Goal: Task Accomplishment & Management: Manage account settings

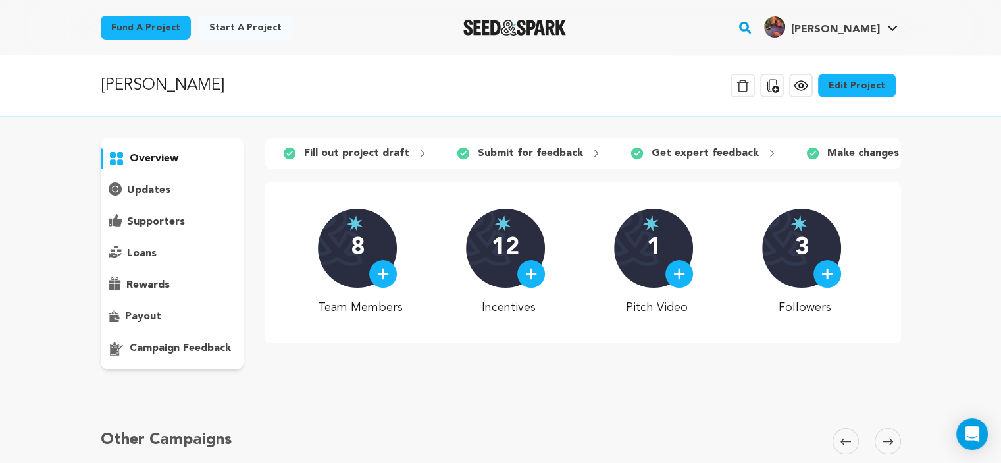
scroll to position [0, 318]
click at [802, 87] on icon at bounding box center [800, 85] width 13 height 9
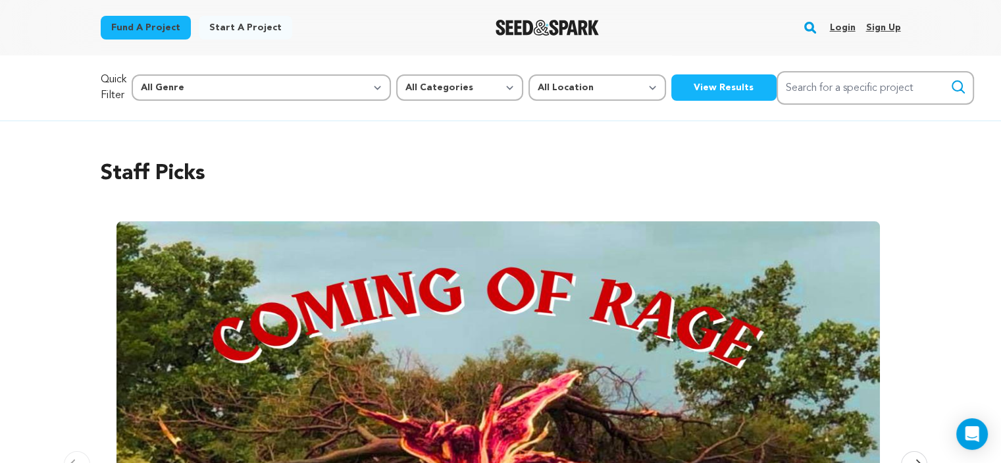
click at [837, 28] on link "Login" at bounding box center [842, 27] width 26 height 21
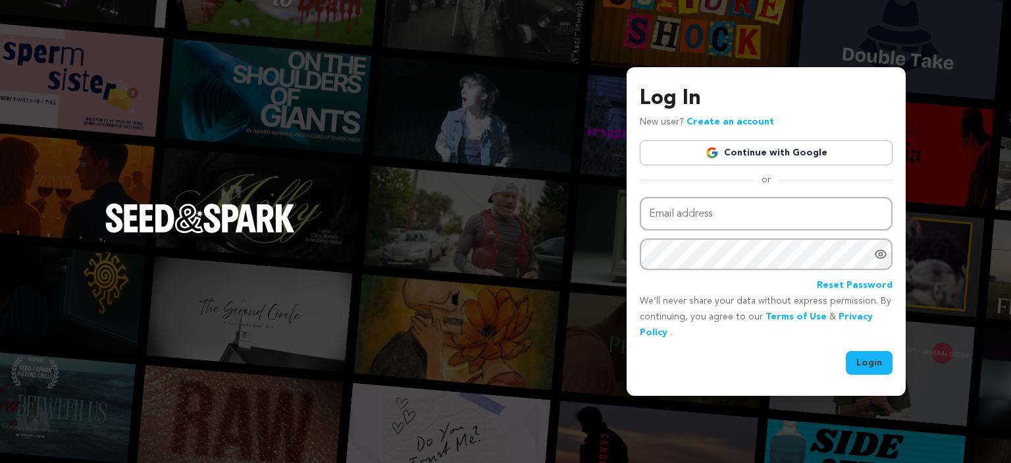
click at [706, 211] on input "Email address" at bounding box center [766, 214] width 253 height 34
type input "devindmckay@gmail.com"
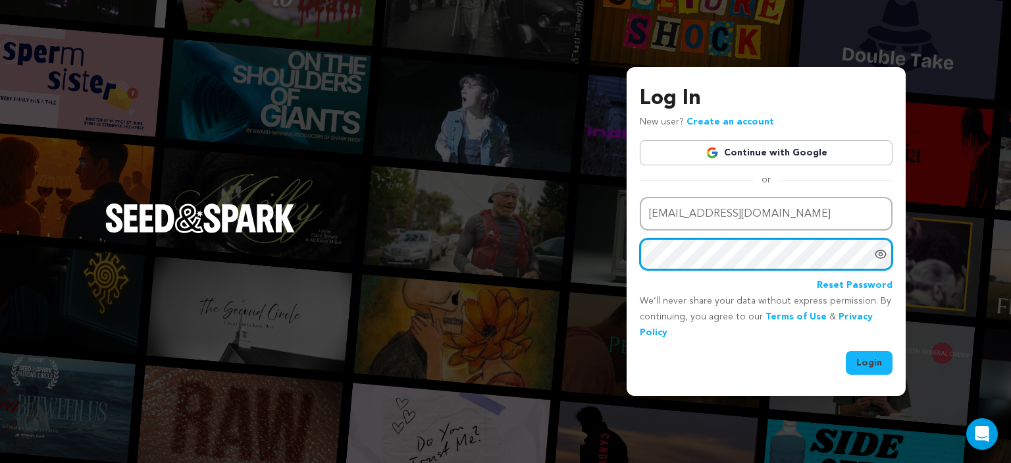
click at [846, 351] on button "Login" at bounding box center [869, 363] width 47 height 24
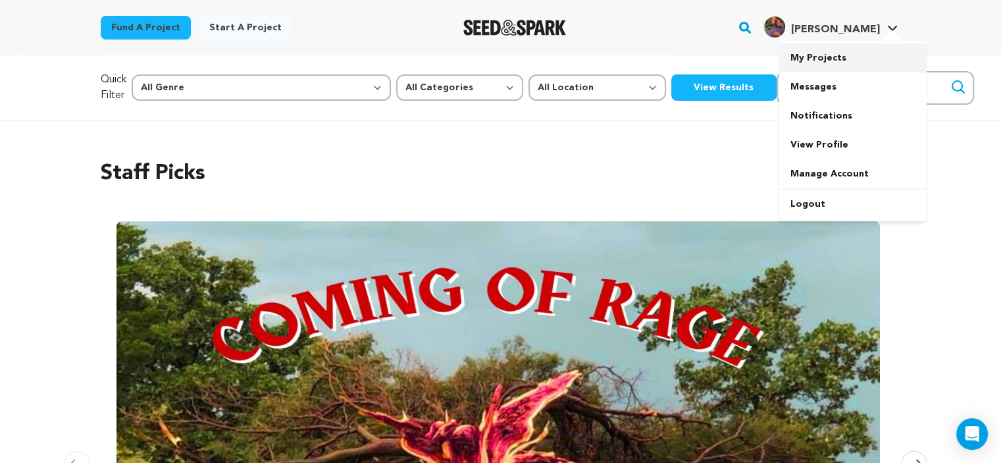
click at [849, 63] on link "My Projects" at bounding box center [852, 57] width 147 height 29
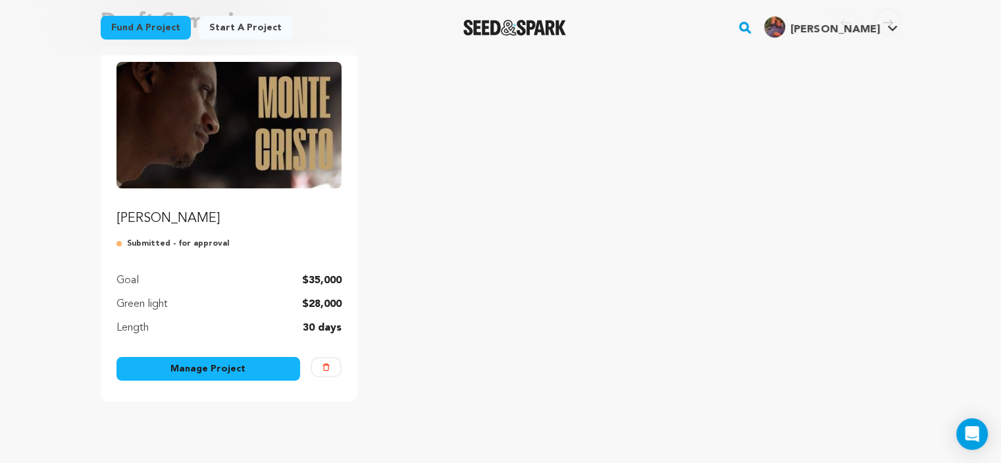
scroll to position [156, 0]
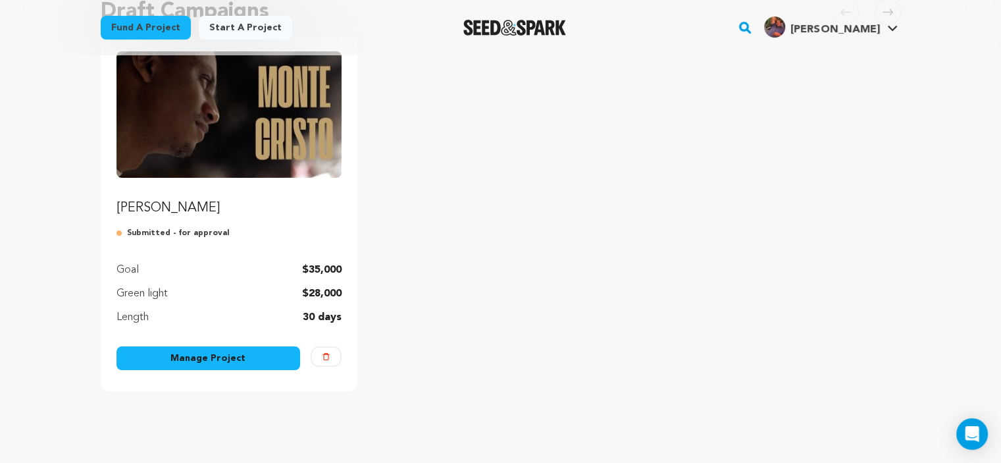
click at [120, 351] on link "Manage Project" at bounding box center [209, 358] width 184 height 24
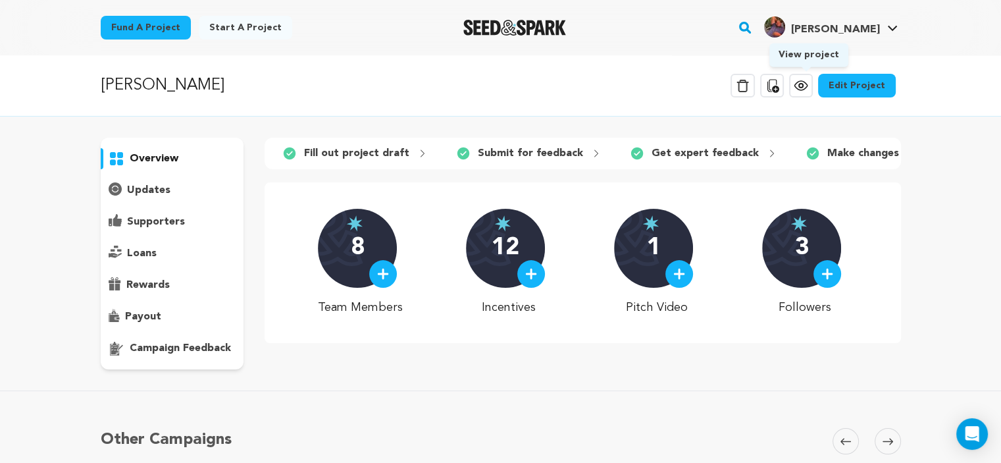
click at [807, 91] on icon at bounding box center [801, 86] width 16 height 16
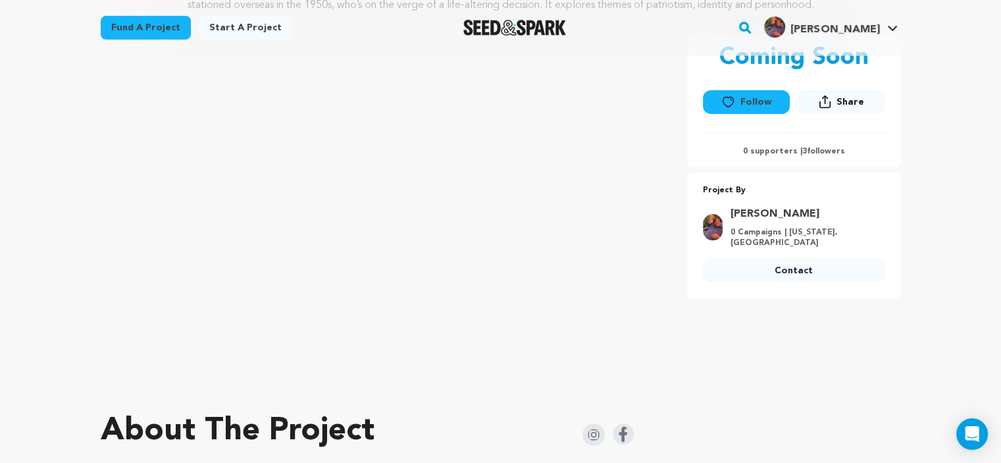
scroll to position [219, 0]
